Goal: Submit feedback/report problem: Leave review/rating

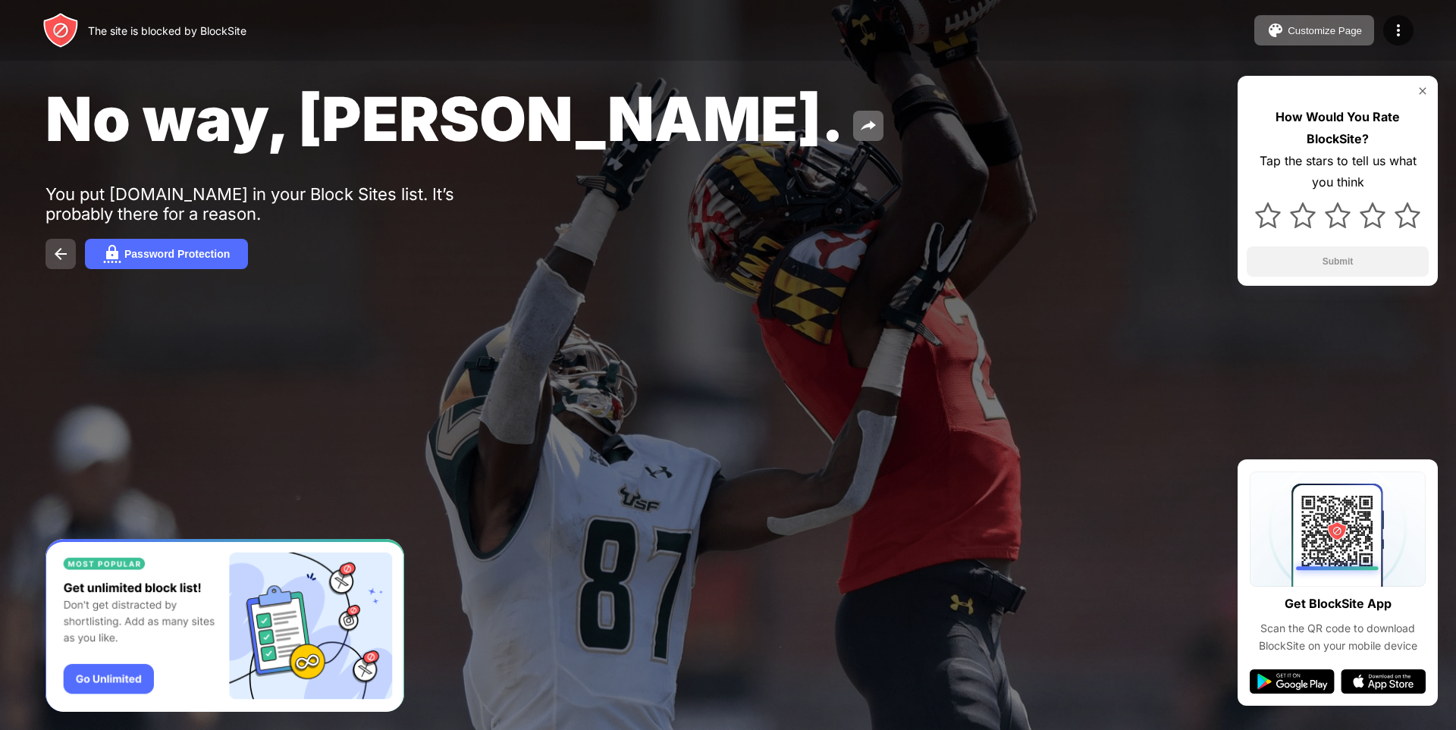
click at [57, 252] on img at bounding box center [61, 254] width 18 height 18
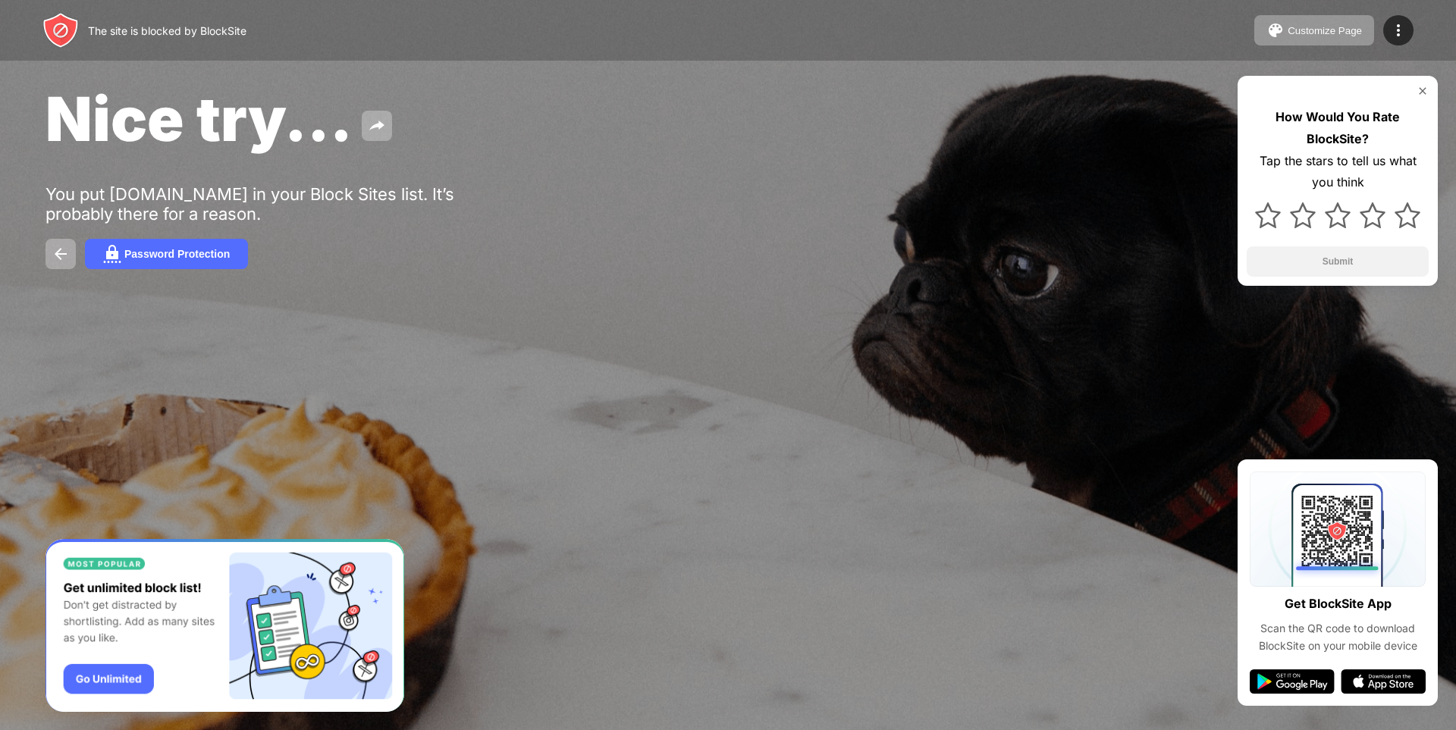
click at [1426, 83] on div "How Would You Rate BlockSite? Tap the stars to tell us what you think Submit" at bounding box center [1337, 181] width 200 height 210
click at [1416, 83] on div "How Would You Rate BlockSite? Tap the stars to tell us what you think Submit" at bounding box center [1337, 181] width 200 height 210
click at [1419, 85] on img at bounding box center [1422, 91] width 12 height 12
